Goal: Find specific page/section: Find specific page/section

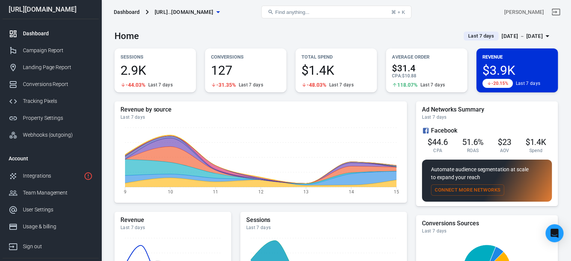
click at [450, 23] on div "Dashboard [URL]..[DOMAIN_NAME] Find anything... ⌘ + K [PERSON_NAME]" at bounding box center [336, 12] width 469 height 24
click at [194, 8] on span "[URL]..[DOMAIN_NAME]" at bounding box center [184, 12] width 59 height 9
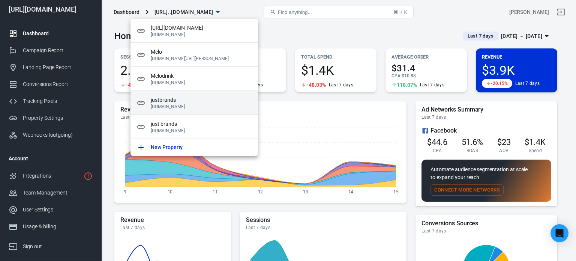
click at [191, 98] on span "justbrands" at bounding box center [201, 100] width 101 height 8
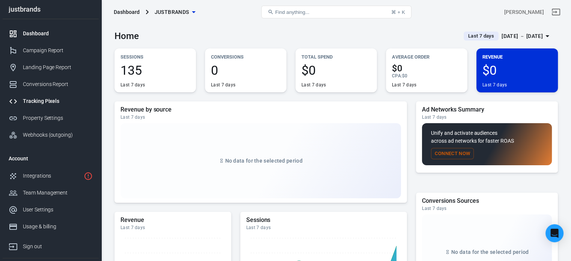
click at [39, 103] on div "Tracking Pixels" at bounding box center [58, 101] width 70 height 8
